Goal: Task Accomplishment & Management: Manage account settings

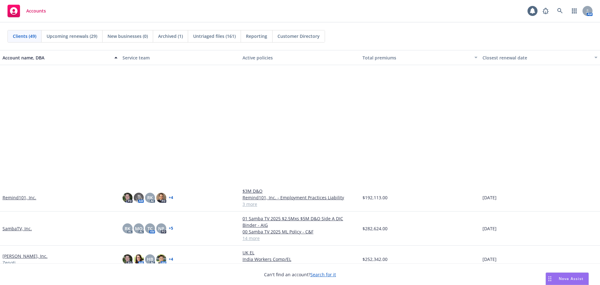
scroll to position [938, 0]
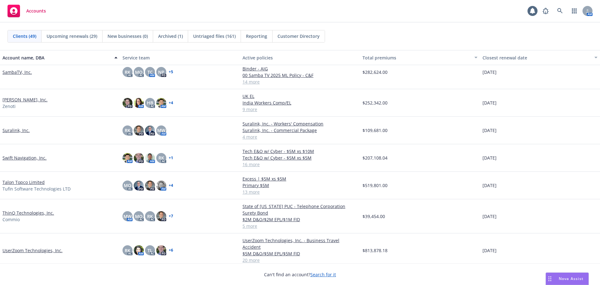
click at [20, 73] on link "SambaTV, Inc." at bounding box center [17, 72] width 29 height 7
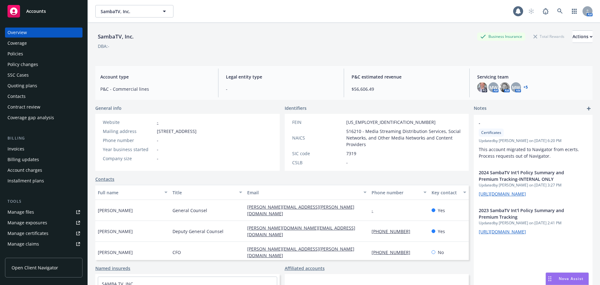
click at [22, 56] on div "Policies" at bounding box center [16, 54] width 16 height 10
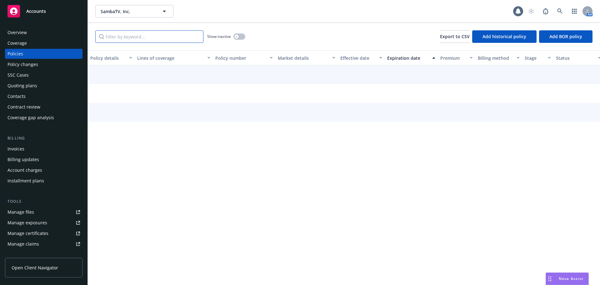
click at [153, 39] on input "Filter by keyword..." at bounding box center [149, 36] width 108 height 13
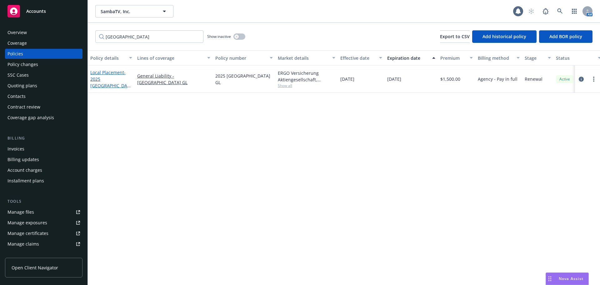
click at [109, 75] on link "Local Placement - 2025 Poland GL" at bounding box center [109, 82] width 39 height 26
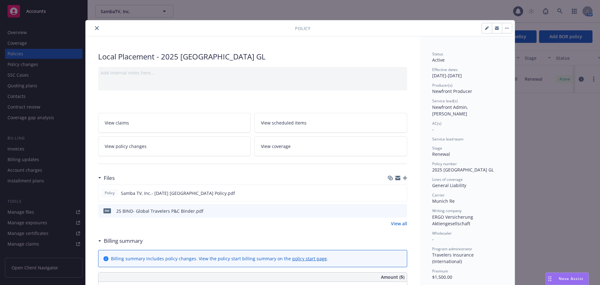
click at [96, 27] on icon "close" at bounding box center [97, 28] width 4 height 4
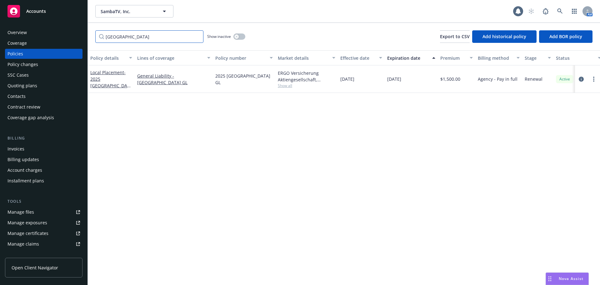
drag, startPoint x: 128, startPoint y: 36, endPoint x: 96, endPoint y: 36, distance: 31.3
click at [96, 36] on input "poland" at bounding box center [149, 36] width 108 height 13
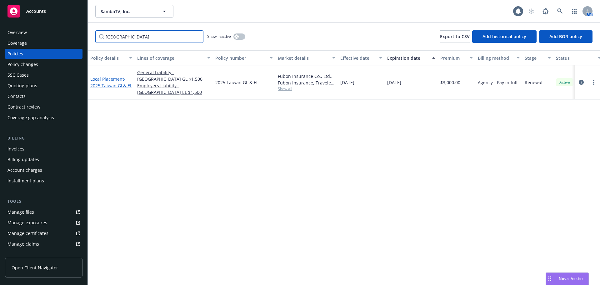
type input "taiwan"
click at [115, 79] on span "- 2025 Taiwan GL& EL" at bounding box center [111, 82] width 42 height 13
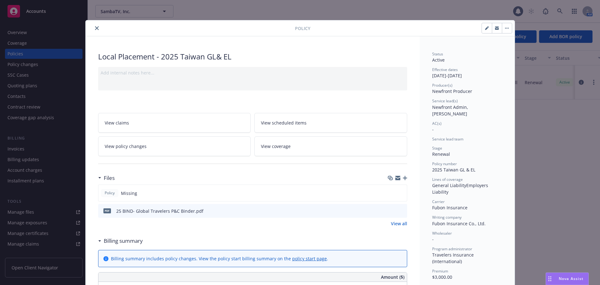
click at [93, 28] on button "close" at bounding box center [97, 28] width 8 height 8
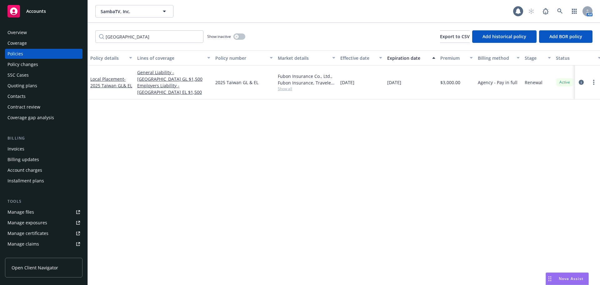
click at [45, 145] on div "Invoices" at bounding box center [44, 149] width 73 height 10
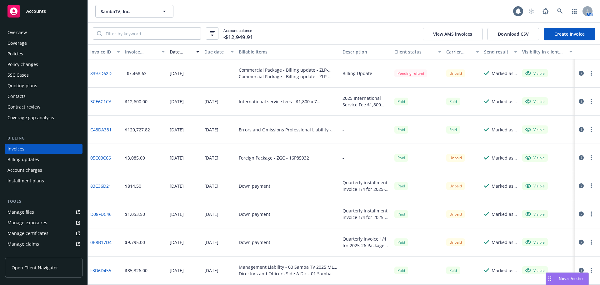
click at [43, 59] on div "Overview Coverage Policies Policy changes SSC Cases Quoting plans Contacts Cont…" at bounding box center [44, 75] width 78 height 95
click at [43, 53] on div "Policies" at bounding box center [44, 54] width 73 height 10
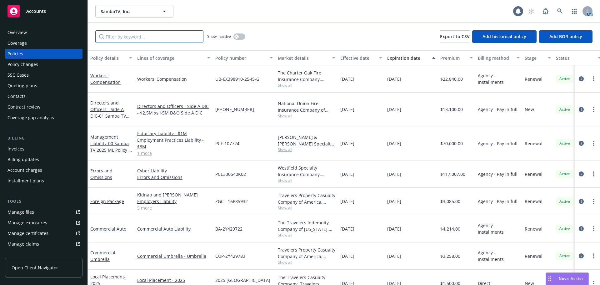
click at [123, 39] on input "Filter by keyword..." at bounding box center [149, 36] width 108 height 13
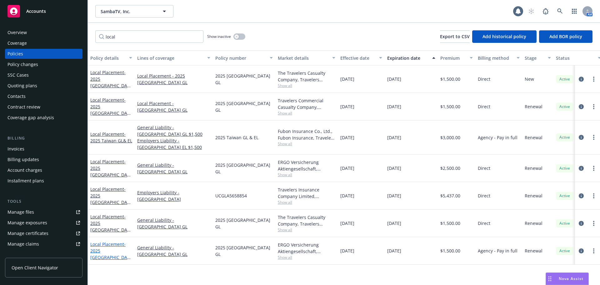
click at [111, 246] on span "- 2025 Poland GL" at bounding box center [110, 254] width 40 height 26
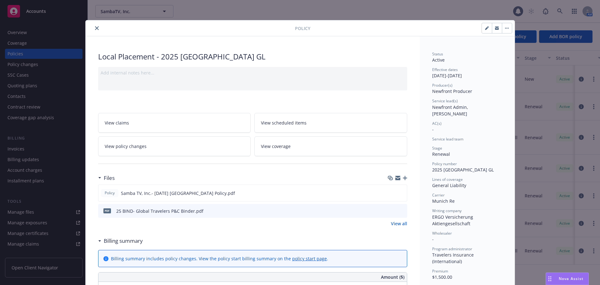
click at [95, 30] on button "close" at bounding box center [97, 28] width 8 height 8
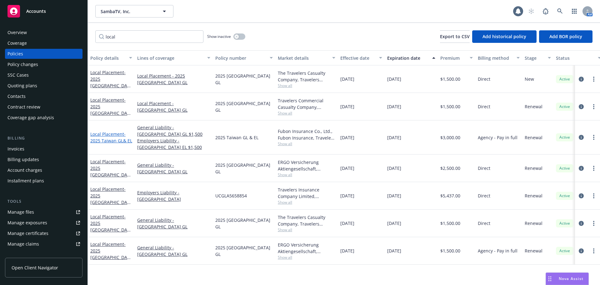
click at [118, 134] on span "- 2025 Taiwan GL& EL" at bounding box center [111, 137] width 42 height 13
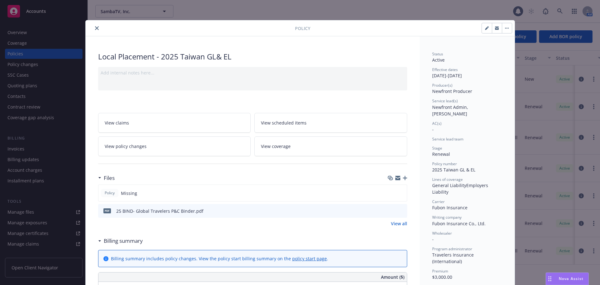
click at [97, 26] on button "close" at bounding box center [97, 28] width 8 height 8
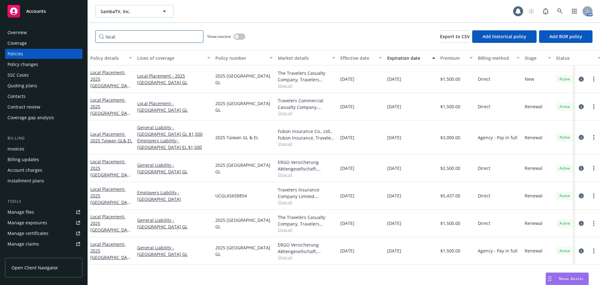
drag, startPoint x: 135, startPoint y: 37, endPoint x: 97, endPoint y: 38, distance: 37.8
click at [97, 38] on input "local" at bounding box center [149, 36] width 108 height 13
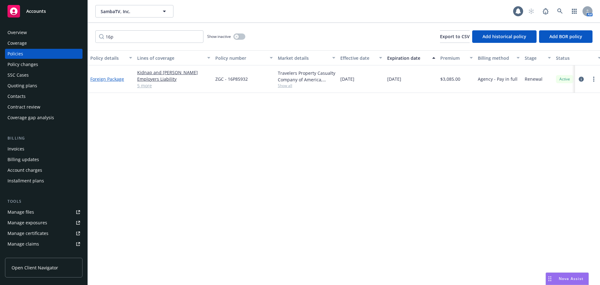
click at [117, 79] on link "Foreign Package" at bounding box center [107, 79] width 34 height 6
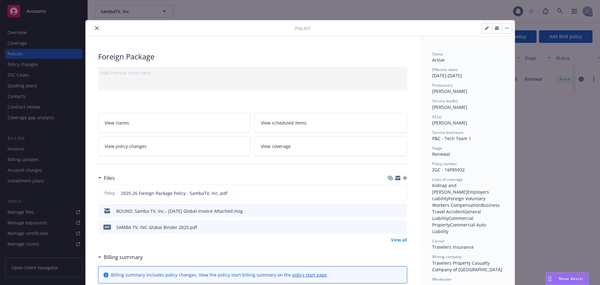
drag, startPoint x: 92, startPoint y: 30, endPoint x: 103, endPoint y: 32, distance: 10.9
click at [93, 30] on button "close" at bounding box center [97, 28] width 8 height 8
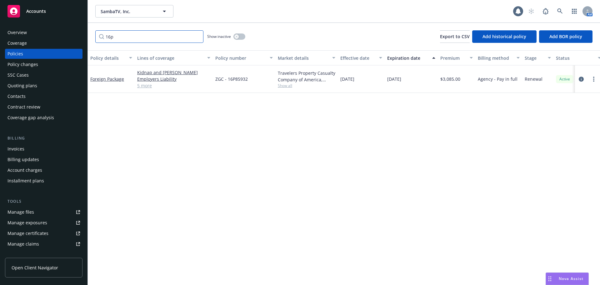
drag, startPoint x: 129, startPoint y: 37, endPoint x: 85, endPoint y: 42, distance: 44.7
click at [85, 42] on div "Accounts Overview Coverage Policies Policy changes SSC Cases Quoting plans Cont…" at bounding box center [300, 142] width 600 height 285
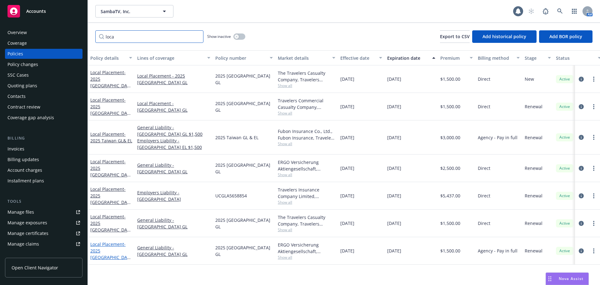
type input "loca"
click at [119, 241] on link "Local Placement - 2025 Poland GL" at bounding box center [109, 254] width 39 height 26
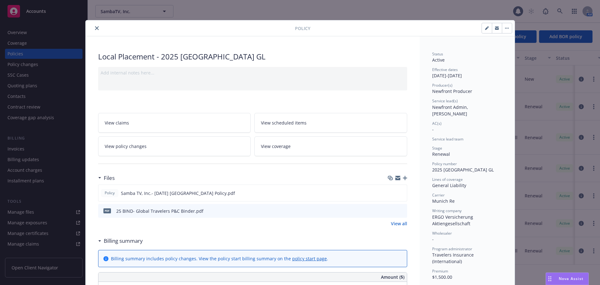
click at [95, 30] on button "close" at bounding box center [97, 28] width 8 height 8
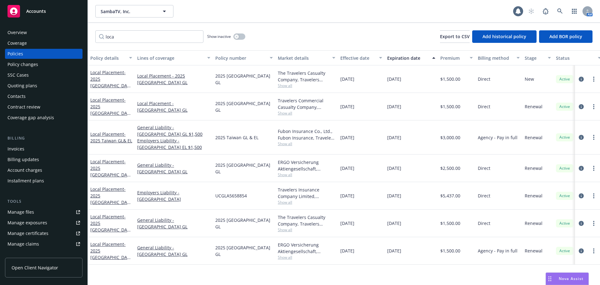
click at [48, 66] on div "Policy changes" at bounding box center [44, 64] width 73 height 10
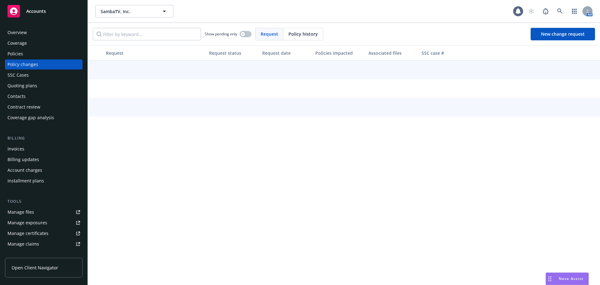
click at [298, 34] on span "Policy history" at bounding box center [303, 34] width 29 height 7
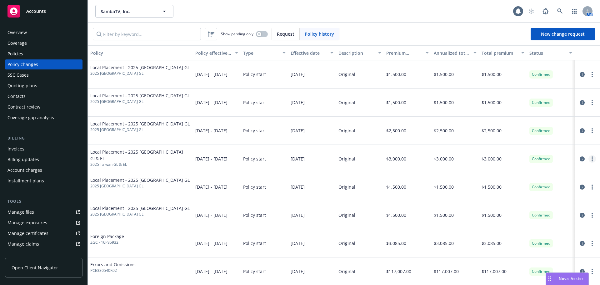
click at [592, 159] on icon "more" at bounding box center [592, 158] width 1 height 5
click at [525, 210] on link "Edit billing info" at bounding box center [537, 209] width 107 height 13
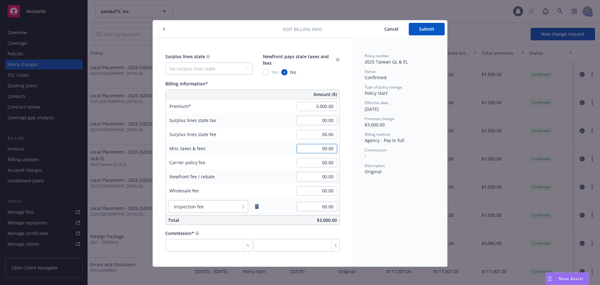
click at [304, 146] on input "00.00" at bounding box center [317, 148] width 41 height 9
type input "30.00"
click at [343, 135] on div "Surplus lines state No surplus lines state Alaska Alabama Arkansas Arizona Cali…" at bounding box center [252, 152] width 199 height 228
click at [208, 248] on input "number" at bounding box center [208, 245] width 87 height 13
type input "0"
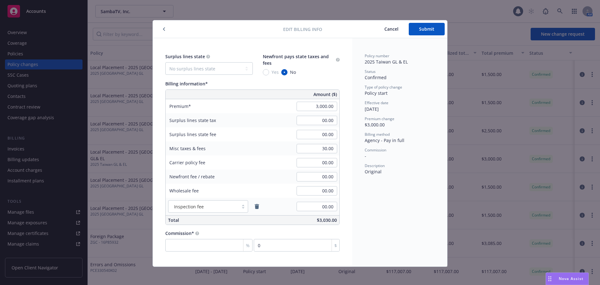
click at [290, 232] on div "Commission*" at bounding box center [252, 233] width 174 height 7
click at [431, 28] on span "Submit" at bounding box center [426, 29] width 15 height 6
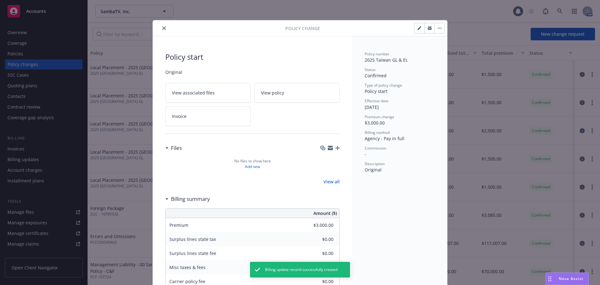
click at [162, 28] on icon "close" at bounding box center [164, 28] width 4 height 4
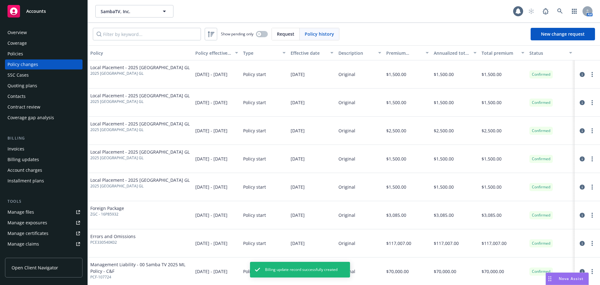
click at [26, 149] on div "Invoices" at bounding box center [44, 149] width 73 height 10
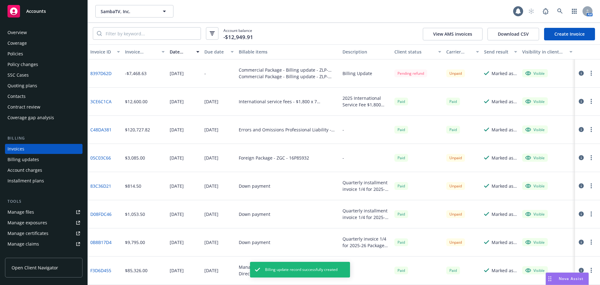
click at [557, 32] on link "Create Invoice" at bounding box center [569, 34] width 51 height 13
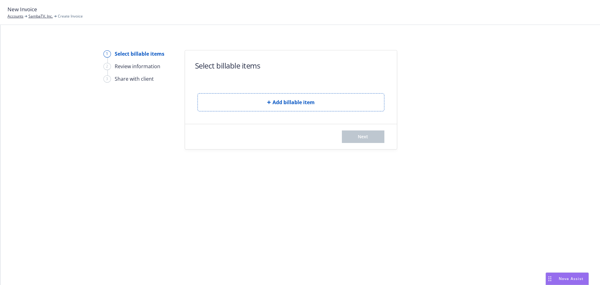
click at [296, 112] on form "Select billable items Add billable item Next" at bounding box center [291, 99] width 212 height 99
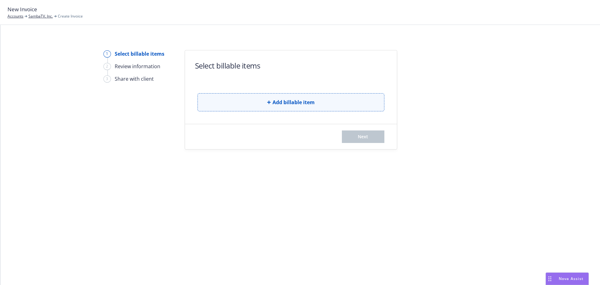
click at [298, 107] on button "Add billable item" at bounding box center [291, 102] width 187 height 18
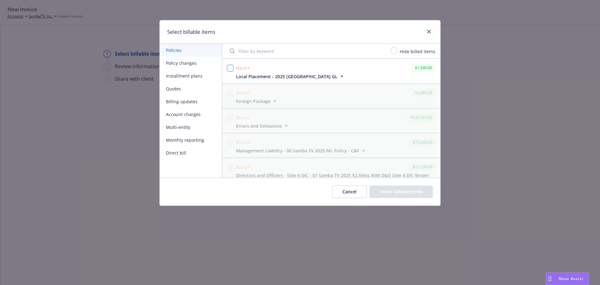
click at [231, 67] on input "checkbox" at bounding box center [230, 68] width 6 height 6
checkbox input "true"
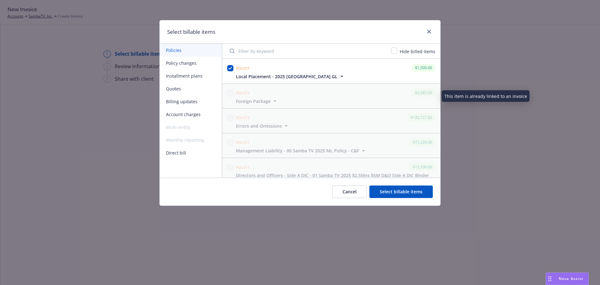
click at [339, 77] on icon "button" at bounding box center [342, 76] width 6 height 6
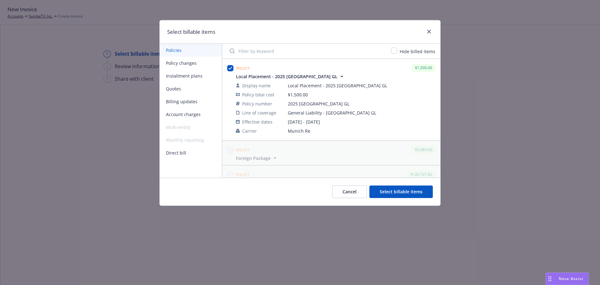
click at [399, 193] on button "Select billable items" at bounding box center [400, 191] width 63 height 13
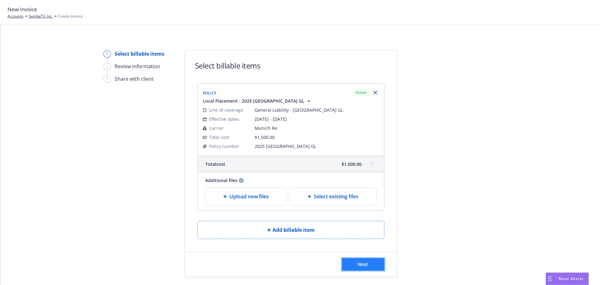
click at [363, 262] on span "Next" at bounding box center [363, 264] width 10 height 6
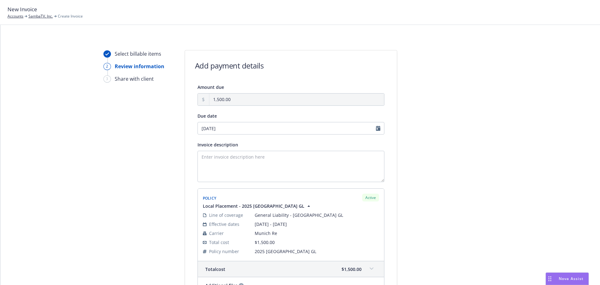
scroll to position [94, 0]
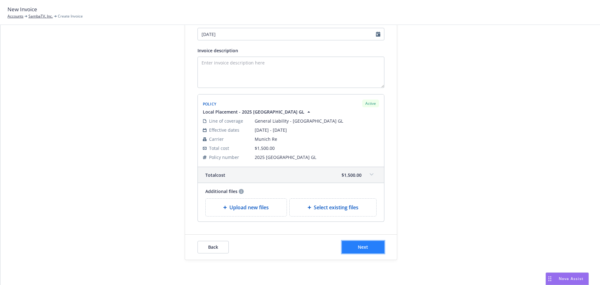
click at [372, 241] on button "Next" at bounding box center [363, 247] width 43 height 13
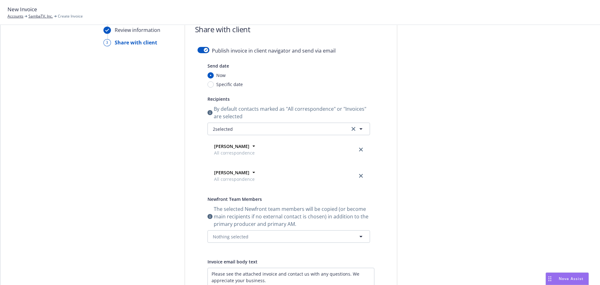
scroll to position [0, 0]
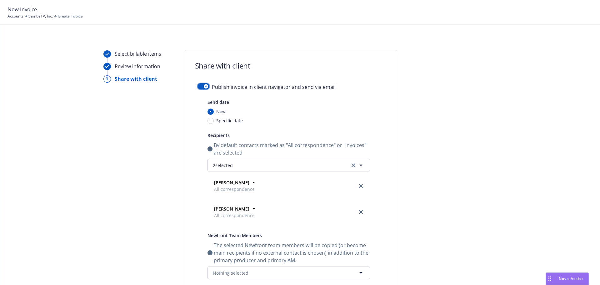
click at [204, 87] on div "button" at bounding box center [206, 86] width 4 height 4
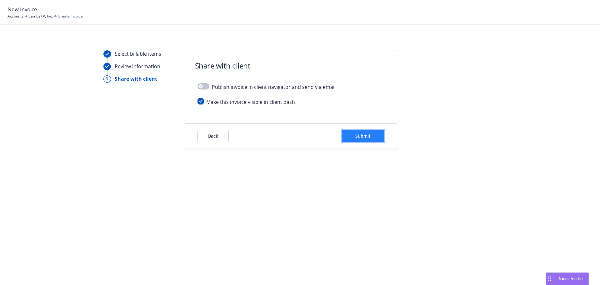
click at [364, 137] on span "Submit" at bounding box center [362, 136] width 15 height 6
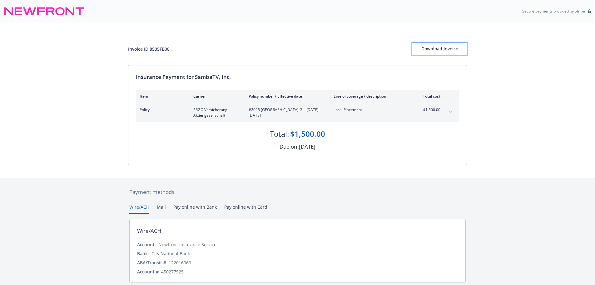
click at [445, 46] on div "Download Invoice" at bounding box center [440, 49] width 55 height 12
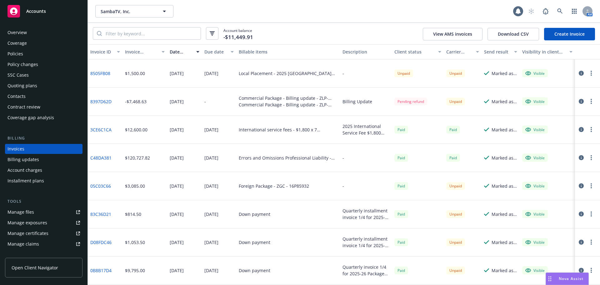
click at [572, 38] on link "Create Invoice" at bounding box center [569, 34] width 51 height 13
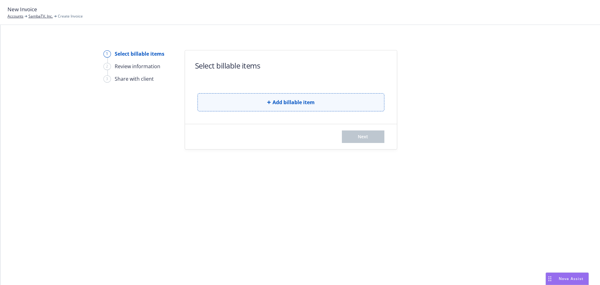
click at [334, 104] on button "Add billable item" at bounding box center [291, 102] width 187 height 18
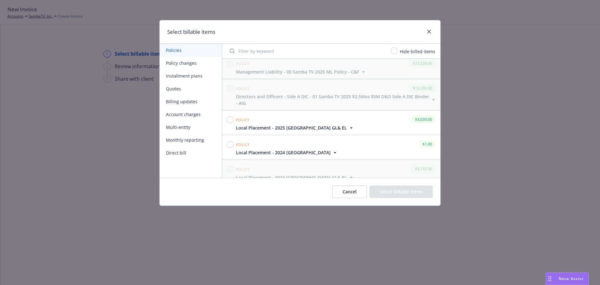
scroll to position [94, 0]
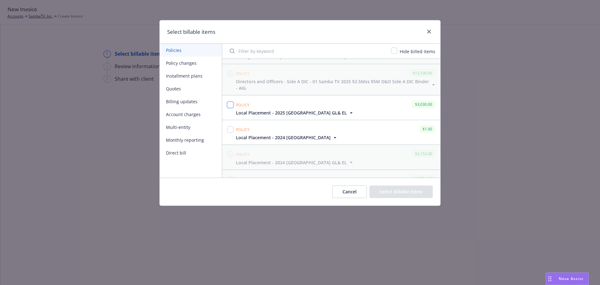
click at [229, 104] on input "checkbox" at bounding box center [230, 105] width 6 height 6
checkbox input "true"
click at [401, 193] on button "Select billable items" at bounding box center [400, 191] width 63 height 13
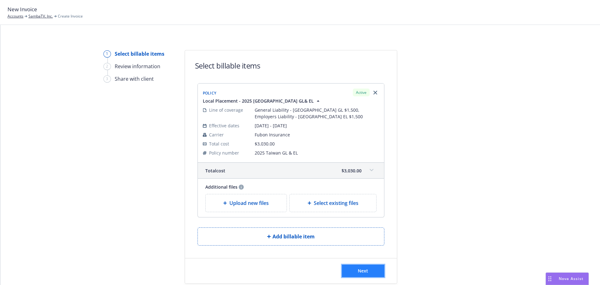
click at [364, 268] on span "Next" at bounding box center [363, 271] width 10 height 6
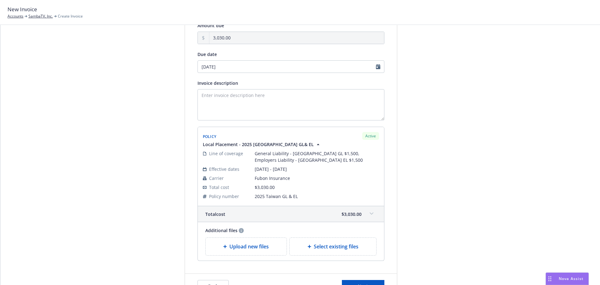
scroll to position [101, 0]
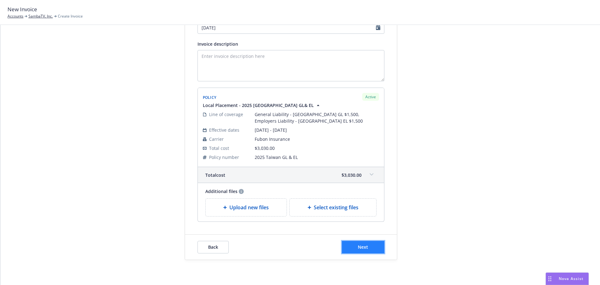
click at [369, 243] on button "Next" at bounding box center [363, 247] width 43 height 13
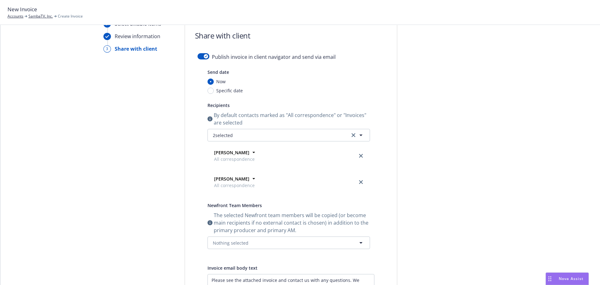
scroll to position [0, 0]
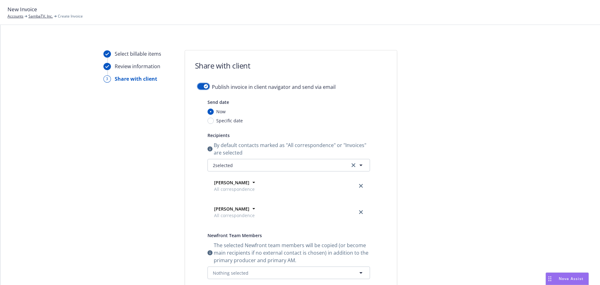
click at [204, 87] on div "button" at bounding box center [206, 86] width 4 height 4
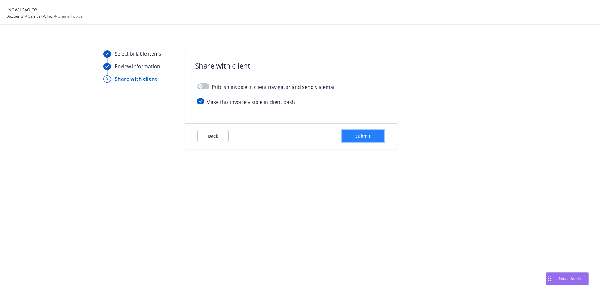
click at [350, 137] on button "Submit" at bounding box center [363, 136] width 43 height 13
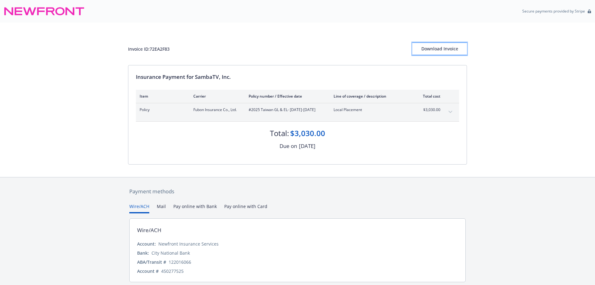
click at [437, 48] on div "Download Invoice" at bounding box center [440, 49] width 55 height 12
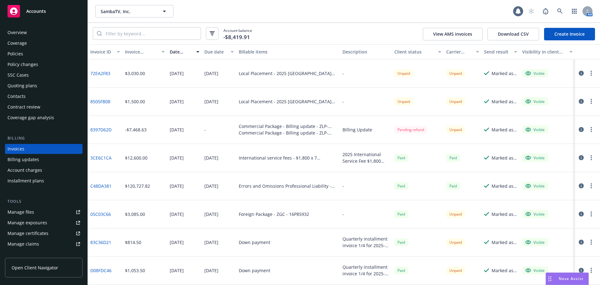
click at [72, 9] on div "Accounts" at bounding box center [44, 11] width 73 height 13
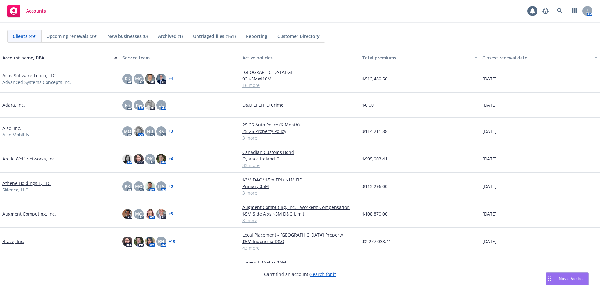
click at [18, 243] on link "Braze, Inc." at bounding box center [14, 241] width 22 height 7
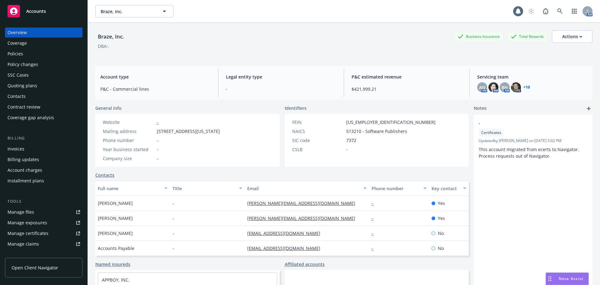
click at [36, 154] on div "Invoices Billing updates Account charges Installment plans" at bounding box center [44, 165] width 78 height 42
click at [36, 146] on div "Invoices" at bounding box center [44, 149] width 73 height 10
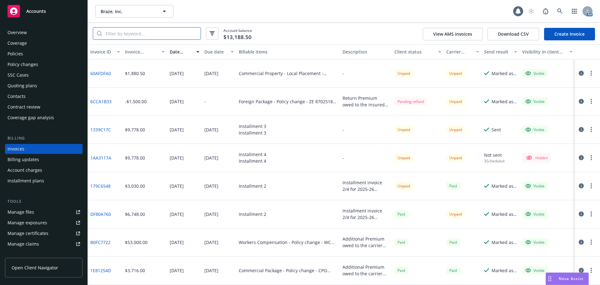
click at [128, 35] on input "search" at bounding box center [151, 34] width 99 height 12
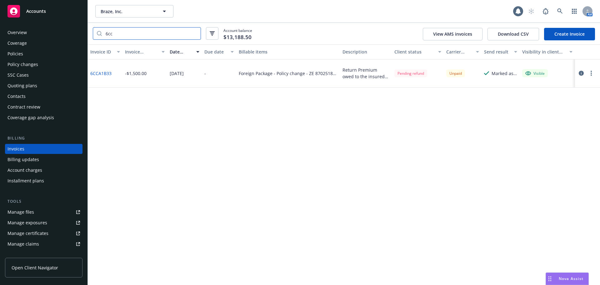
type input "6cc"
click at [108, 74] on link "6CCA1B33" at bounding box center [100, 73] width 21 height 7
drag, startPoint x: 40, startPoint y: 55, endPoint x: 46, endPoint y: 53, distance: 6.2
click at [40, 55] on div "Policies" at bounding box center [44, 54] width 73 height 10
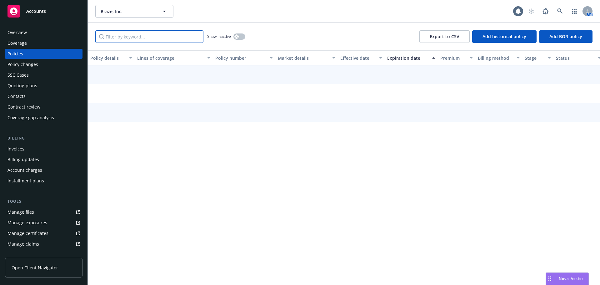
click at [132, 37] on input "Filter by keyword..." at bounding box center [149, 36] width 108 height 13
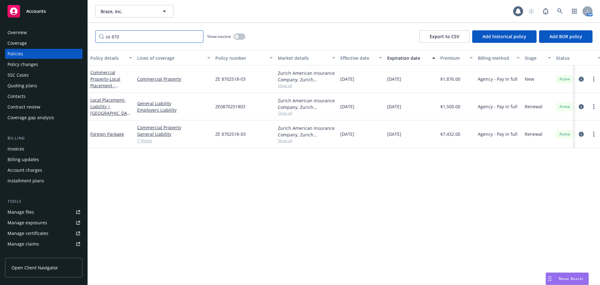
type input "ze 870"
click at [110, 80] on span "- Local Placement - Indonesia Property" at bounding box center [109, 89] width 39 height 26
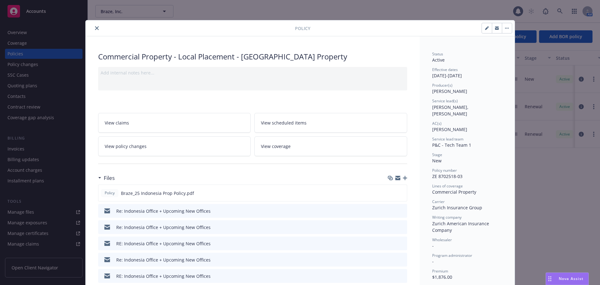
click at [94, 26] on button "close" at bounding box center [97, 28] width 8 height 8
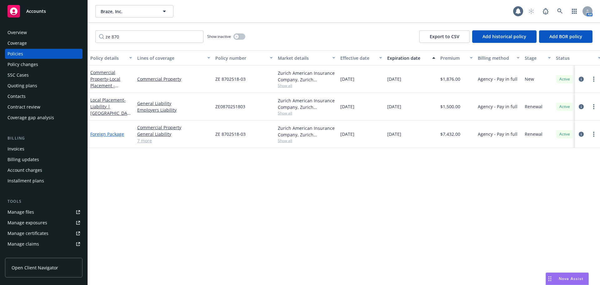
click at [113, 133] on link "Foreign Package" at bounding box center [107, 134] width 34 height 6
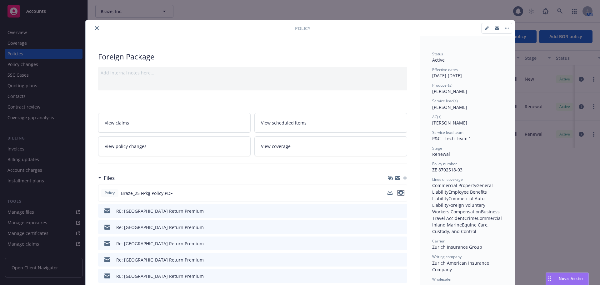
click at [398, 194] on icon "preview file" at bounding box center [401, 192] width 6 height 4
click at [95, 29] on icon "close" at bounding box center [97, 28] width 4 height 4
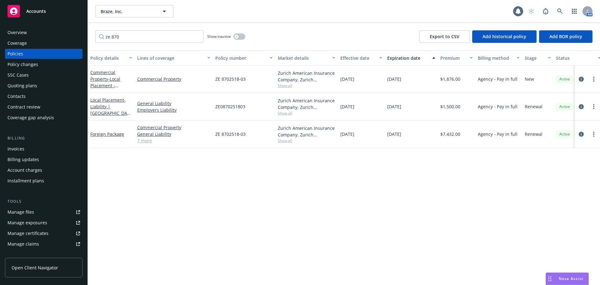
click at [65, 35] on div "Overview" at bounding box center [44, 33] width 73 height 10
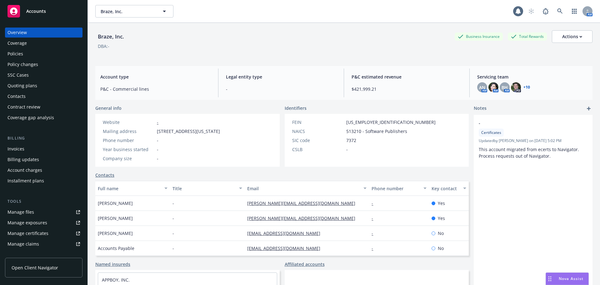
drag, startPoint x: 158, startPoint y: 132, endPoint x: 234, endPoint y: 134, distance: 75.7
click at [223, 134] on div "Mailing address 63 Madison Ave, New York, NY, 10016" at bounding box center [161, 131] width 122 height 7
copy span "63 Madison Ave, New York, NY, 10016"
click at [47, 17] on div "Accounts" at bounding box center [44, 11] width 73 height 13
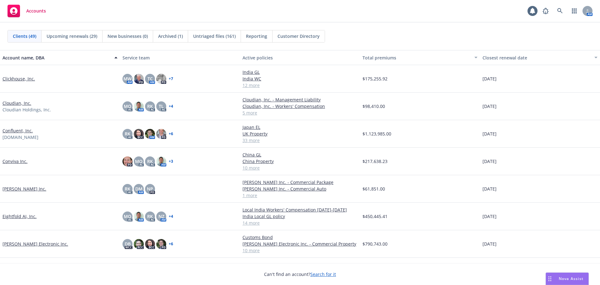
scroll to position [469, 0]
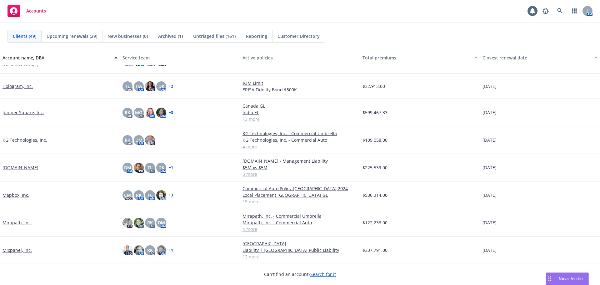
click at [16, 168] on link "Lob.com" at bounding box center [21, 167] width 36 height 7
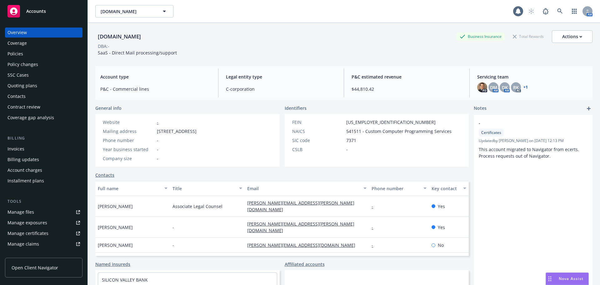
click at [44, 93] on div "Contacts" at bounding box center [44, 96] width 73 height 10
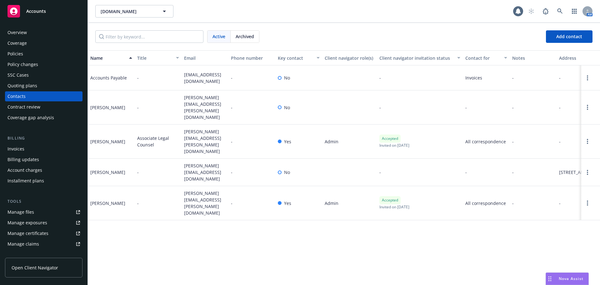
click at [58, 8] on div "Accounts" at bounding box center [44, 11] width 73 height 13
